Goal: Task Accomplishment & Management: Manage account settings

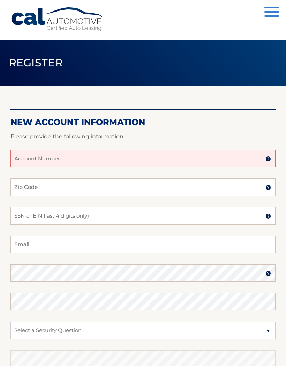
click at [266, 160] on img at bounding box center [269, 159] width 6 height 6
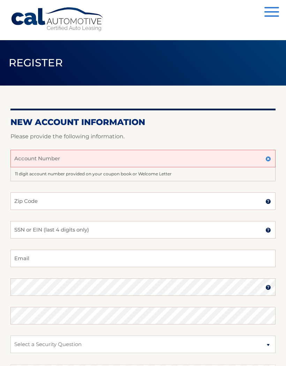
click at [88, 161] on input "Account Number" at bounding box center [142, 158] width 265 height 17
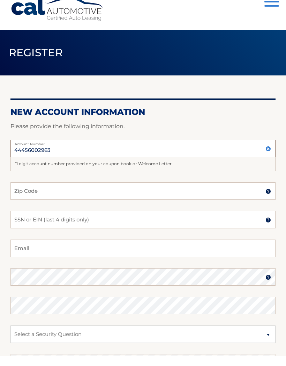
type input "44456002963"
click at [71, 192] on input "Zip Code" at bounding box center [142, 200] width 265 height 17
type input "14621"
click at [123, 221] on input "SSN or EIN (last 4 digits only)" at bounding box center [142, 229] width 265 height 17
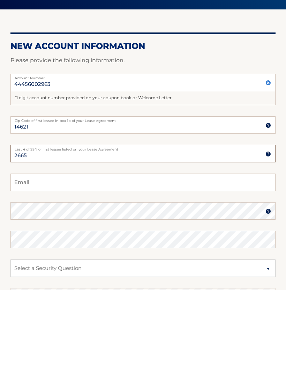
type input "2665"
click at [62, 250] on input "Email" at bounding box center [142, 258] width 265 height 17
type input "[EMAIL_ADDRESS][DOMAIN_NAME]"
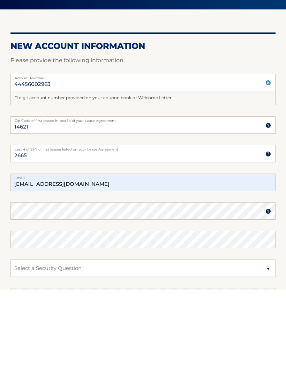
scroll to position [76, 0]
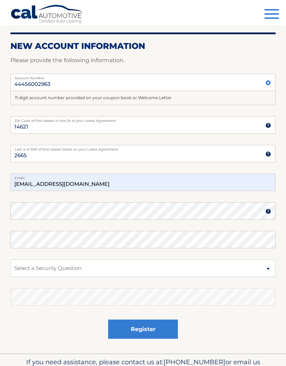
click at [267, 212] on img at bounding box center [269, 211] width 6 height 6
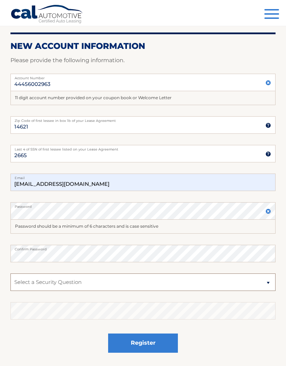
click at [269, 281] on select "Select a Security Question What was the name of your elementary school? What is…" at bounding box center [142, 281] width 265 height 17
select select "4"
click at [252, 283] on select "Select a Security Question What was the name of your elementary school? What is…" at bounding box center [142, 281] width 265 height 17
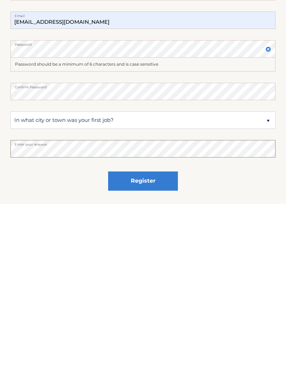
scroll to position [129, 0]
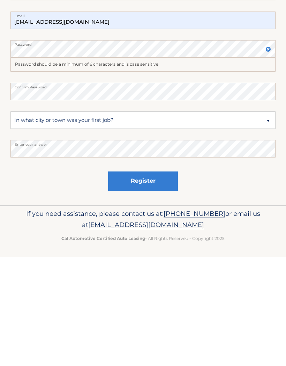
click at [154, 280] on button "Register" at bounding box center [143, 289] width 70 height 19
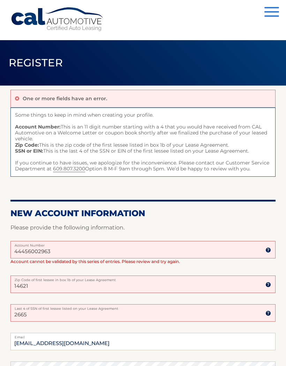
click at [100, 288] on input "14621" at bounding box center [142, 283] width 265 height 17
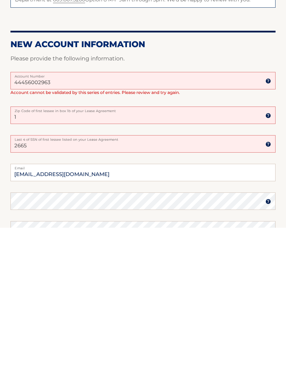
type input "13031"
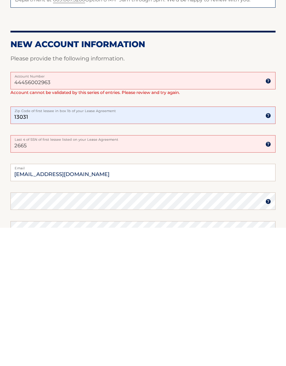
scroll to position [169, 0]
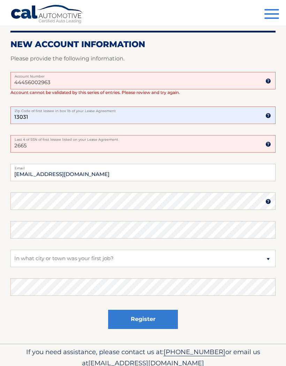
click at [168, 317] on button "Register" at bounding box center [143, 319] width 70 height 19
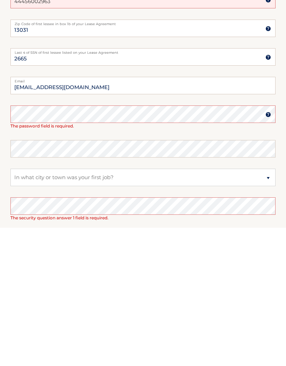
scroll to position [135, 0]
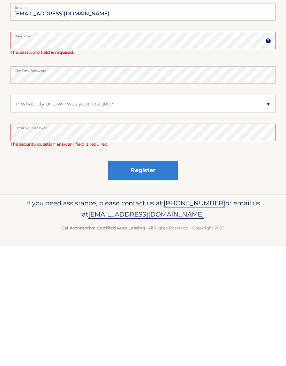
click at [162, 280] on button "Register" at bounding box center [143, 289] width 70 height 19
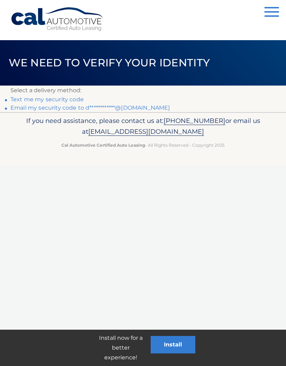
click at [63, 98] on link "Text me my security code" at bounding box center [46, 99] width 73 height 7
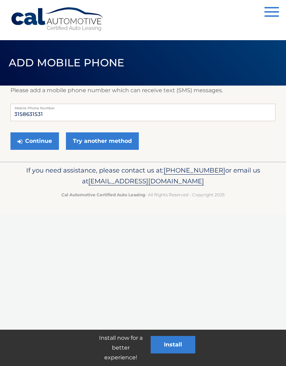
click at [44, 142] on button "Continue" at bounding box center [34, 140] width 49 height 17
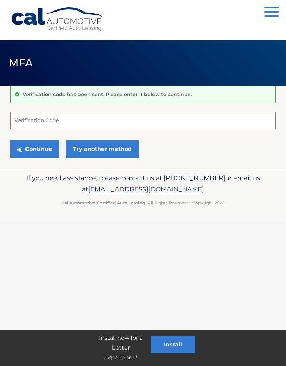
click at [139, 122] on input "Verification Code" at bounding box center [142, 120] width 265 height 17
type input "281371"
click at [47, 145] on button "Continue" at bounding box center [34, 148] width 49 height 17
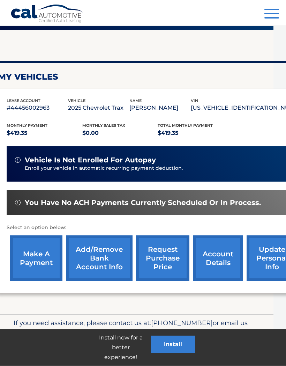
scroll to position [56, 0]
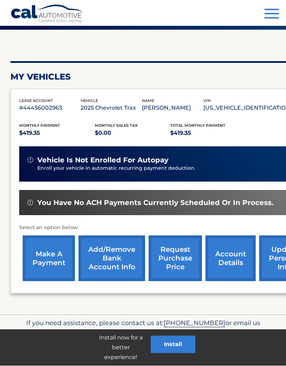
click at [54, 259] on link "make a payment" at bounding box center [49, 259] width 52 height 46
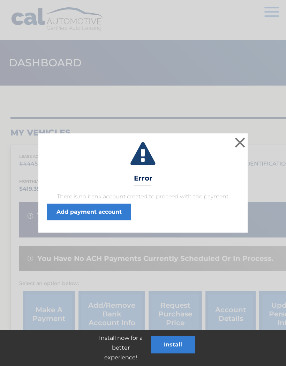
click at [112, 212] on link "Add payment account" at bounding box center [89, 212] width 84 height 17
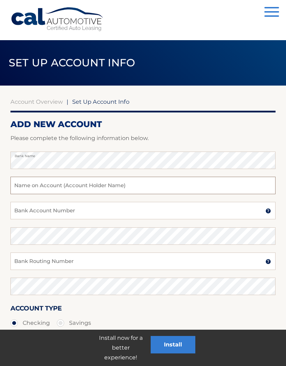
click at [152, 187] on input "text" at bounding box center [142, 185] width 265 height 17
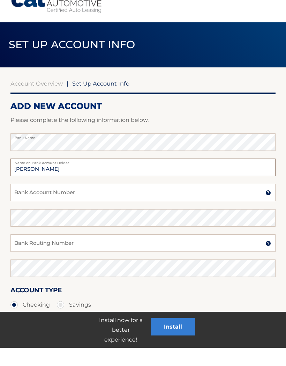
type input "[PERSON_NAME]"
click at [149, 202] on input "Bank Account Number" at bounding box center [142, 210] width 265 height 17
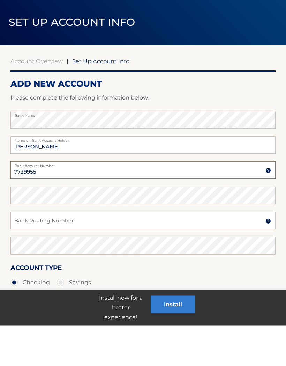
type input "7729955"
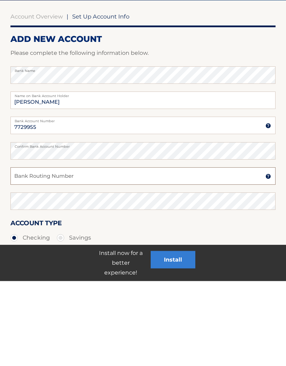
click at [194, 252] on input "Bank Routing Number" at bounding box center [142, 260] width 265 height 17
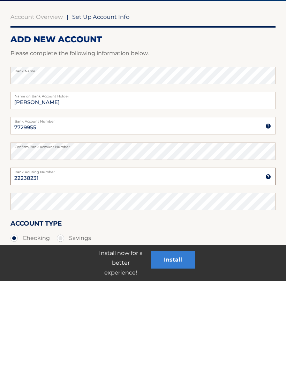
type input "22238231"
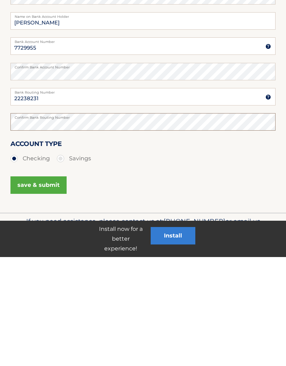
scroll to position [64, 0]
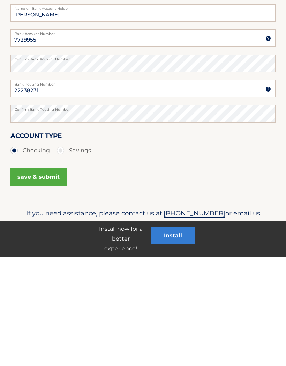
click at [57, 277] on button "save & submit" at bounding box center [38, 285] width 56 height 17
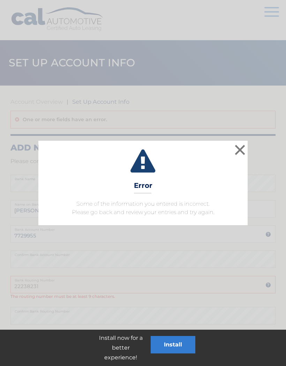
click at [237, 149] on button "×" at bounding box center [240, 150] width 14 height 14
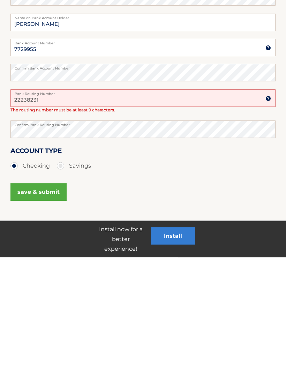
scroll to position [63, 0]
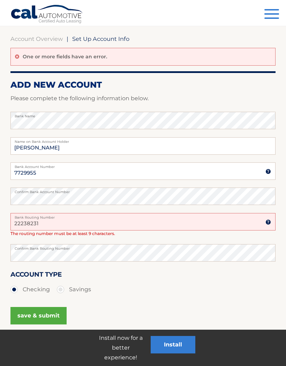
click at [53, 311] on button "save & submit" at bounding box center [38, 315] width 56 height 17
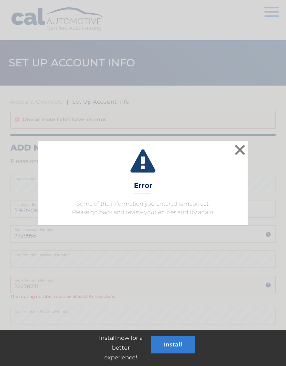
click at [236, 154] on button "×" at bounding box center [240, 150] width 14 height 14
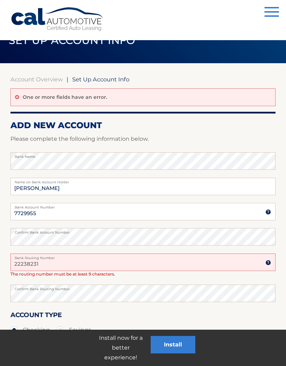
click at [64, 264] on input "22238231" at bounding box center [142, 261] width 265 height 17
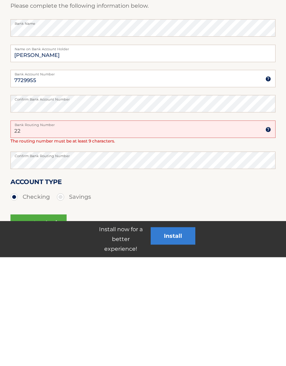
type input "2"
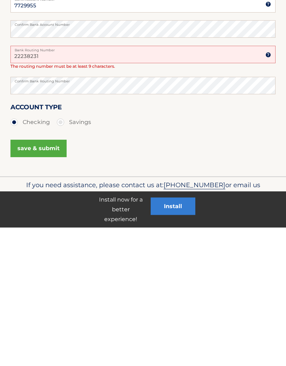
scroll to position [92, 0]
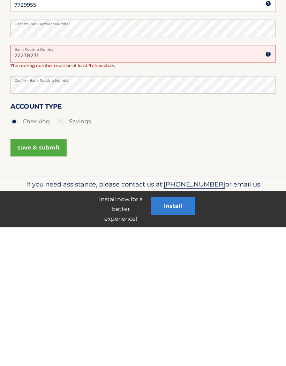
type input "22238231"
click at [54, 278] on button "save & submit" at bounding box center [38, 286] width 56 height 17
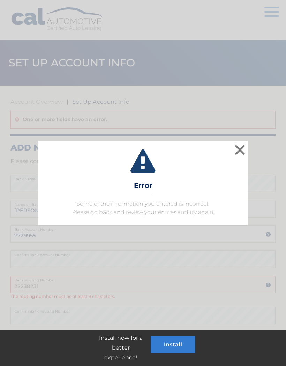
click at [241, 152] on button "×" at bounding box center [240, 150] width 14 height 14
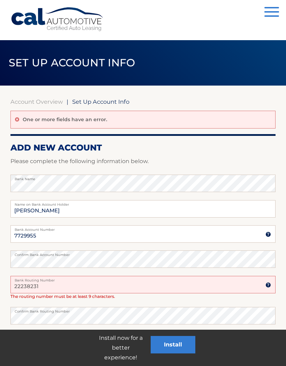
click at [118, 103] on span "Set Up Account Info" at bounding box center [100, 101] width 57 height 7
click at [111, 104] on span "Set Up Account Info" at bounding box center [100, 101] width 57 height 7
click at [47, 288] on input "22238231" at bounding box center [142, 284] width 265 height 17
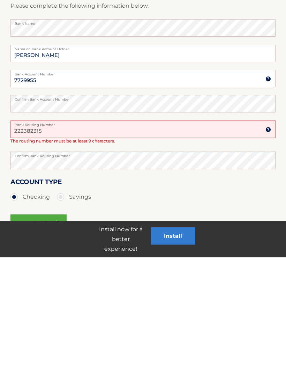
type input "222382315"
click at [183, 336] on button "Install" at bounding box center [173, 344] width 45 height 17
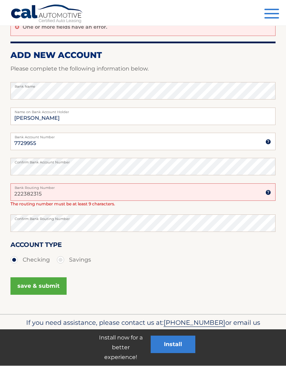
click at [54, 284] on button "save & submit" at bounding box center [38, 286] width 56 height 17
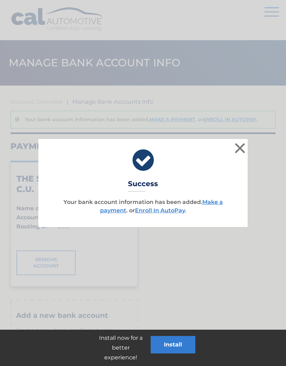
click at [215, 204] on link "Make a payment" at bounding box center [161, 206] width 123 height 15
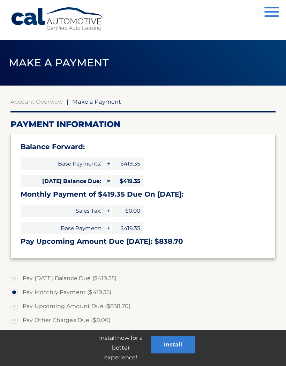
select select "NDMzOTU2MmUtMWQxZC00NWIzLTkwNmUtNTBhNGViMGUxYzg4"
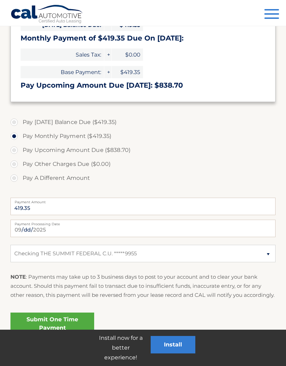
scroll to position [166, 0]
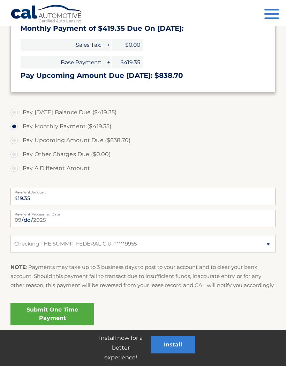
click at [66, 318] on link "Submit One Time Payment" at bounding box center [52, 314] width 84 height 22
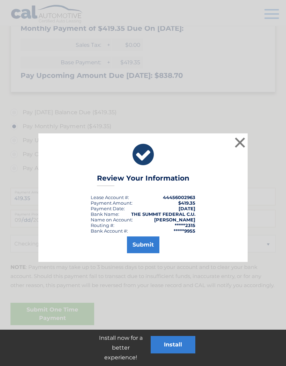
click at [143, 249] on button "Submit" at bounding box center [143, 244] width 32 height 17
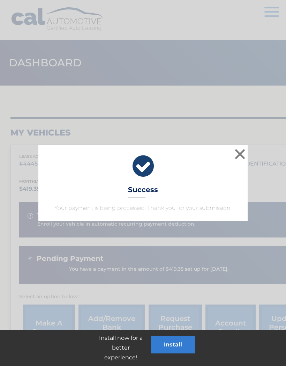
click at [237, 153] on button "×" at bounding box center [240, 154] width 14 height 14
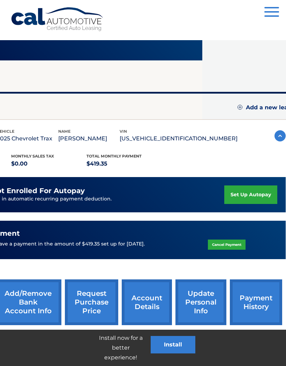
scroll to position [25, 91]
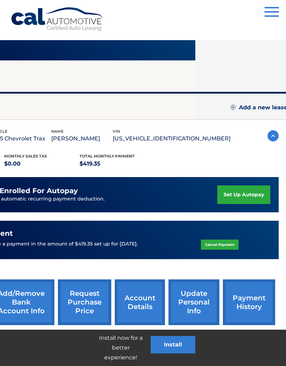
click at [204, 300] on link "update personal info" at bounding box center [194, 302] width 51 height 46
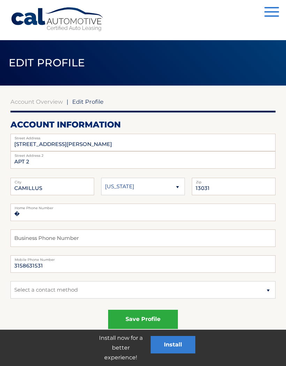
click at [102, 102] on span "Edit Profile" at bounding box center [87, 101] width 31 height 7
click at [87, 105] on form "Account Overview | Edit Profile account information [STREET_ADDRESS][PERSON_NAM…" at bounding box center [142, 367] width 265 height 538
click at [92, 146] on input "[STREET_ADDRESS][PERSON_NAME]" at bounding box center [142, 142] width 265 height 17
type input "1"
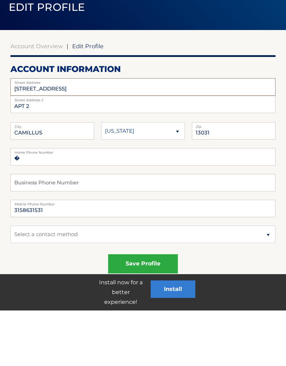
type input "[STREET_ADDRESS]"
click at [58, 151] on input "APT 2" at bounding box center [142, 159] width 265 height 17
type input "APT 109"
click at [77, 178] on input "CAMILLUS" at bounding box center [52, 186] width 84 height 17
type input "C"
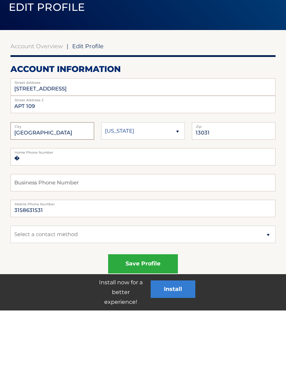
type input "[GEOGRAPHIC_DATA]"
click at [231, 178] on input "13031" at bounding box center [234, 186] width 84 height 17
type input "14621"
click at [111, 204] on input "�" at bounding box center [142, 212] width 265 height 17
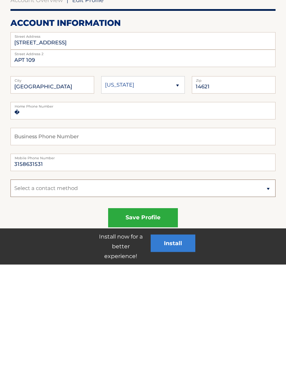
click at [268, 281] on select "Select a contact method Mobile Home" at bounding box center [142, 289] width 265 height 17
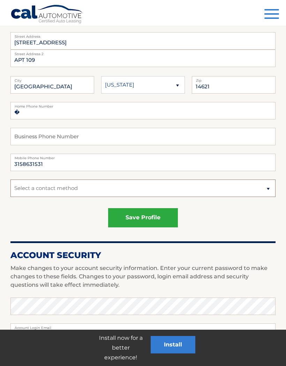
select select "1"
click at [162, 222] on button "save profile" at bounding box center [143, 217] width 70 height 19
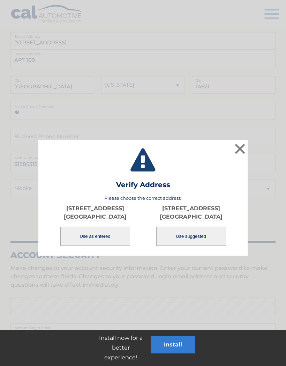
click at [196, 234] on button "Use suggested" at bounding box center [191, 236] width 70 height 19
type input "[STREET_ADDRESS]"
type input "[GEOGRAPHIC_DATA]"
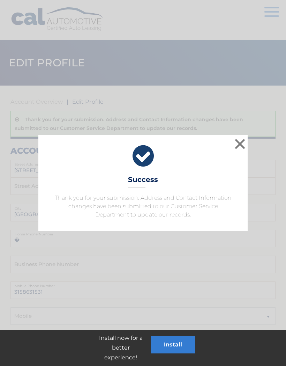
click at [235, 143] on button "×" at bounding box center [240, 144] width 14 height 14
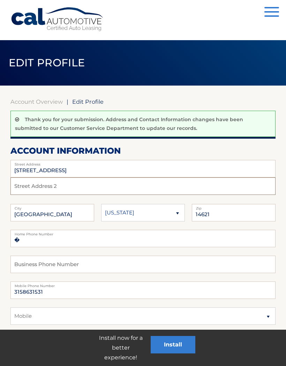
click at [105, 190] on input "text" at bounding box center [142, 185] width 265 height 17
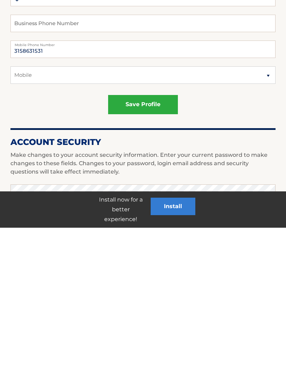
scroll to position [104, 0]
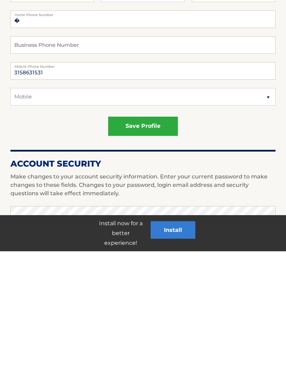
click at [156, 231] on button "save profile" at bounding box center [143, 240] width 70 height 19
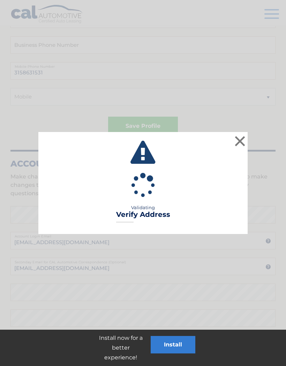
type input "APT 109"
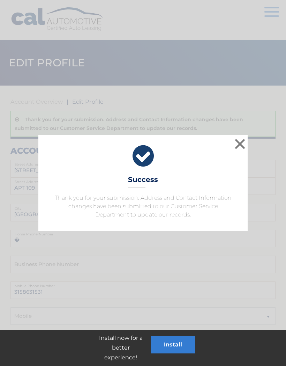
click at [238, 146] on button "×" at bounding box center [240, 144] width 14 height 14
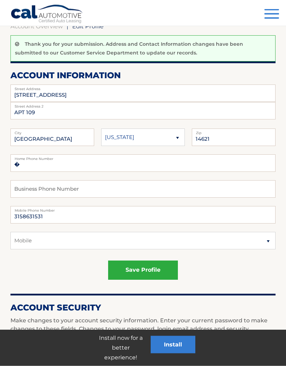
scroll to position [79, 0]
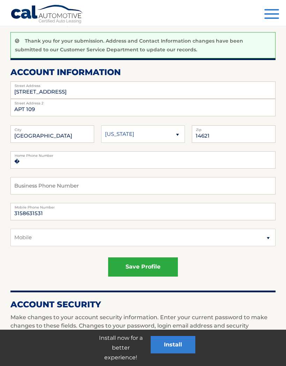
click at [156, 265] on button "save profile" at bounding box center [143, 266] width 70 height 19
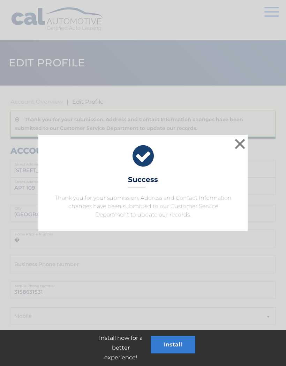
click at [237, 150] on button "×" at bounding box center [240, 144] width 14 height 14
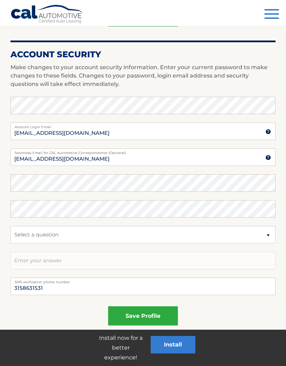
scroll to position [333, 0]
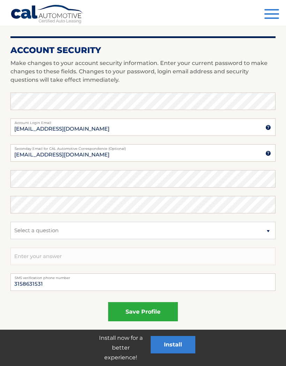
click at [273, 16] on button "Menu" at bounding box center [272, 15] width 15 height 12
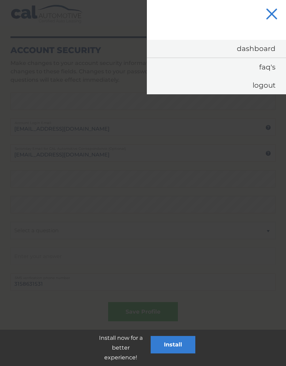
click at [271, 92] on link "Logout" at bounding box center [216, 85] width 139 height 18
